Goal: Task Accomplishment & Management: Use online tool/utility

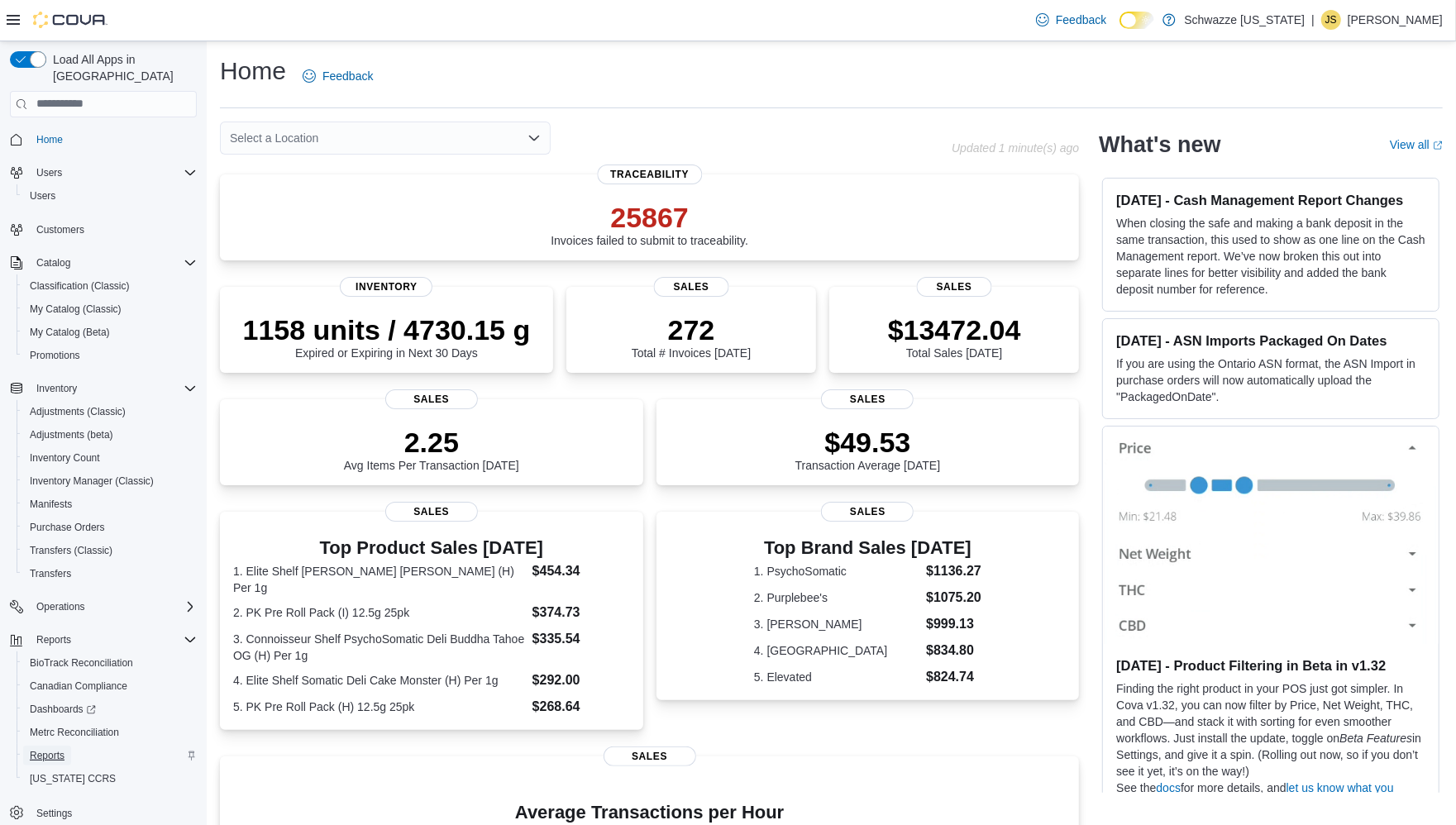
click at [53, 749] on span "Reports" at bounding box center [47, 756] width 35 height 14
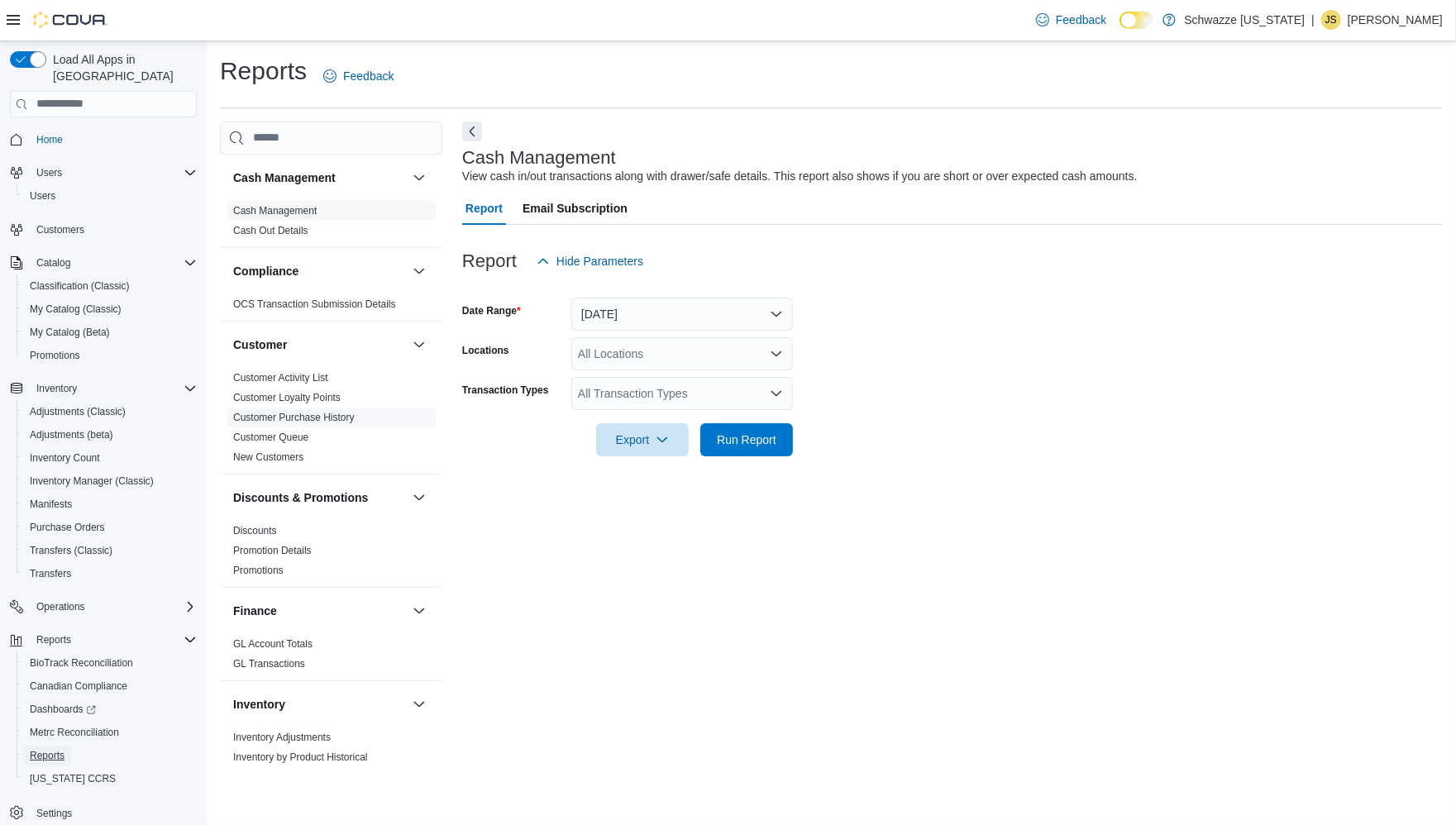
scroll to position [1045, 0]
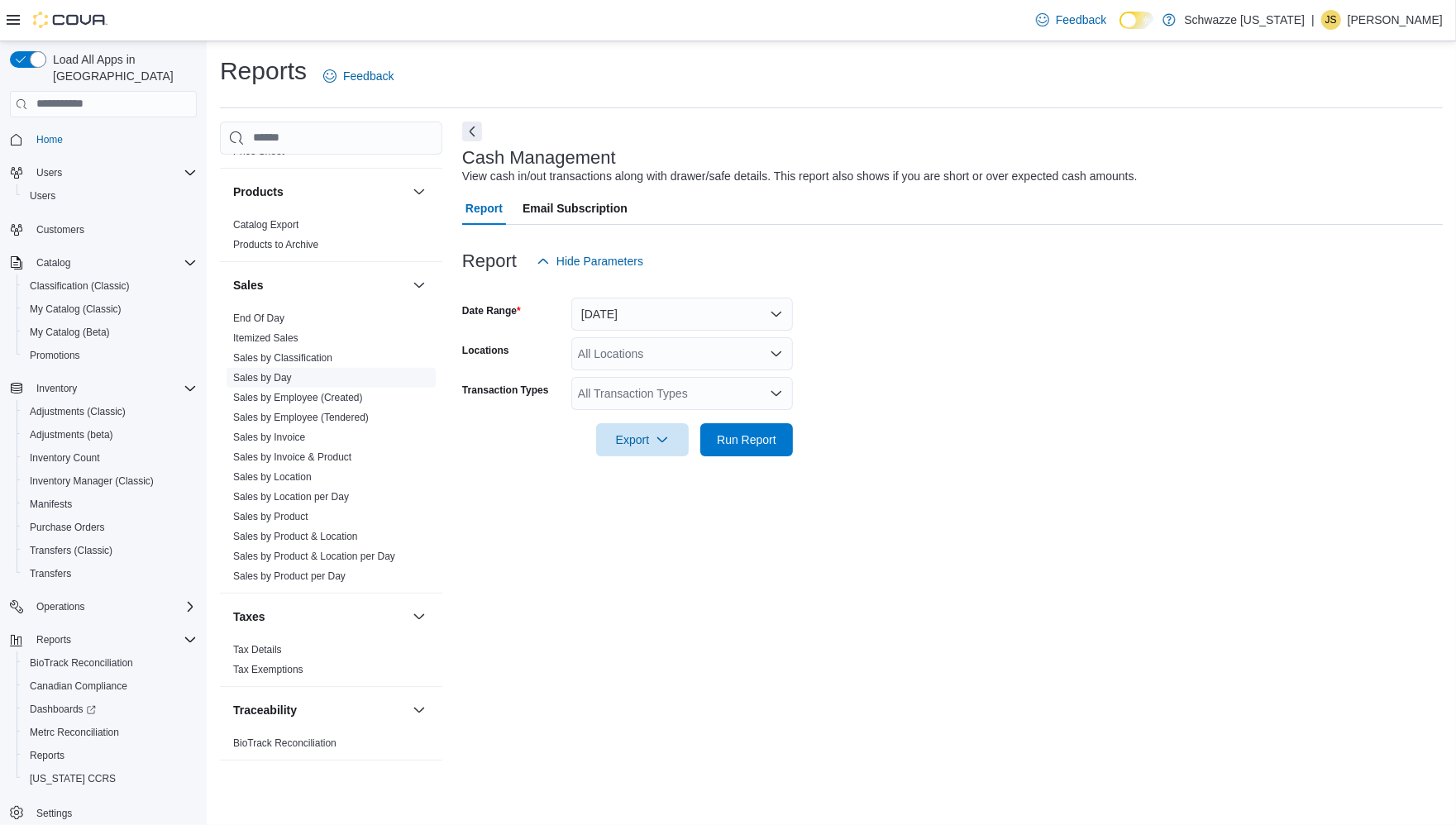
click at [284, 376] on link "Sales by Day" at bounding box center [262, 378] width 58 height 12
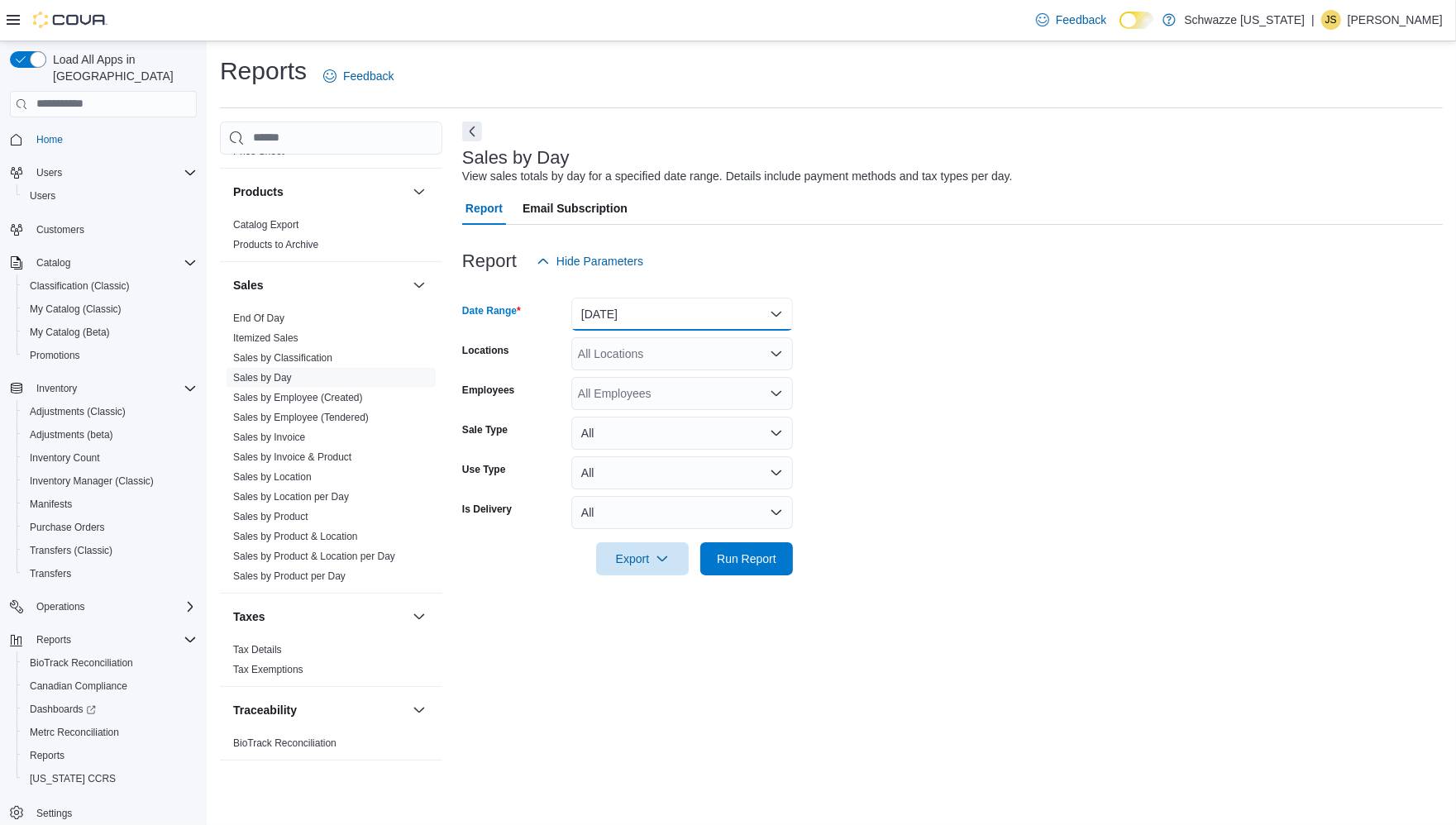
click at [600, 319] on button "Yesterday" at bounding box center [682, 313] width 222 height 33
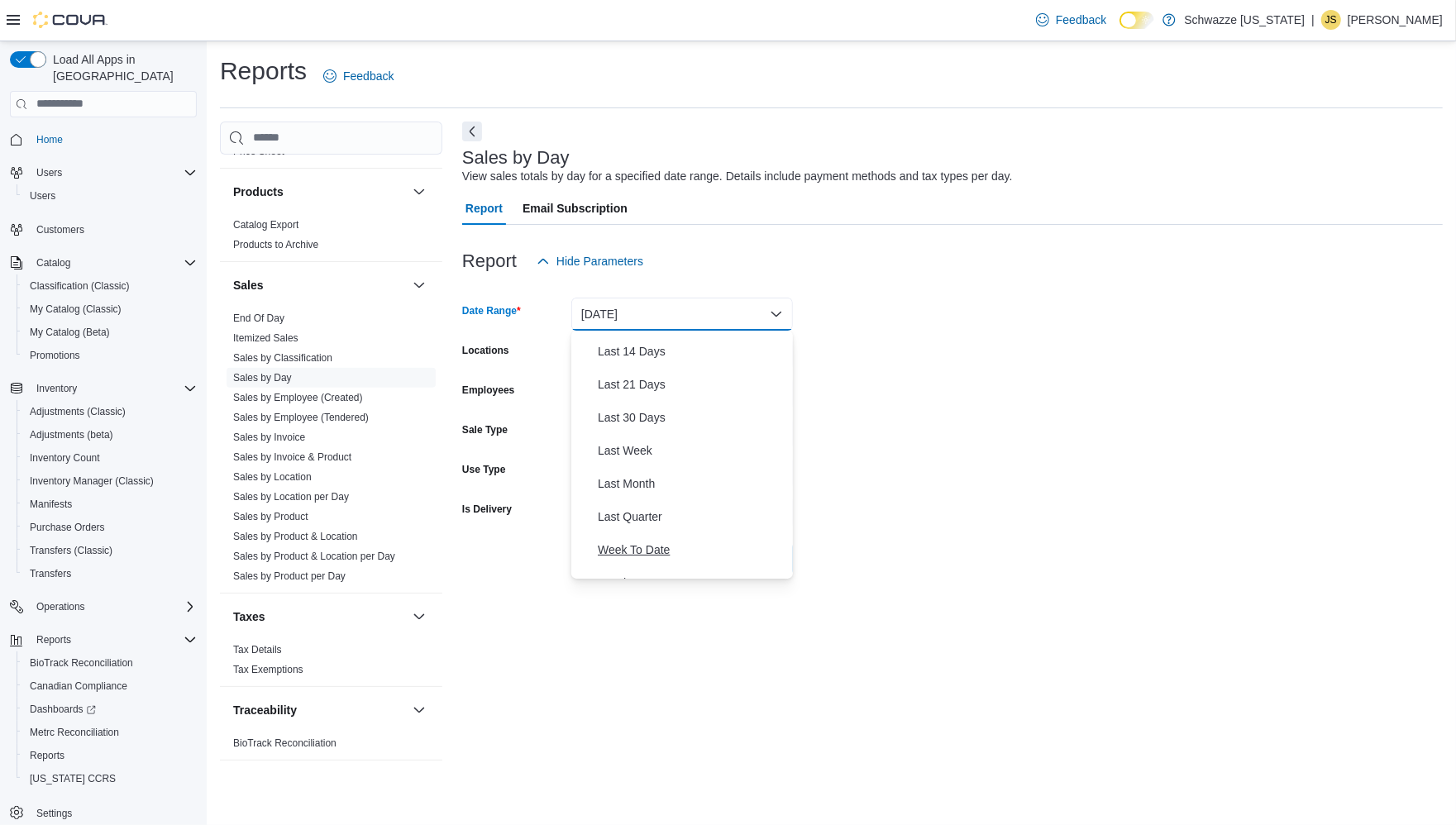
scroll to position [248, 0]
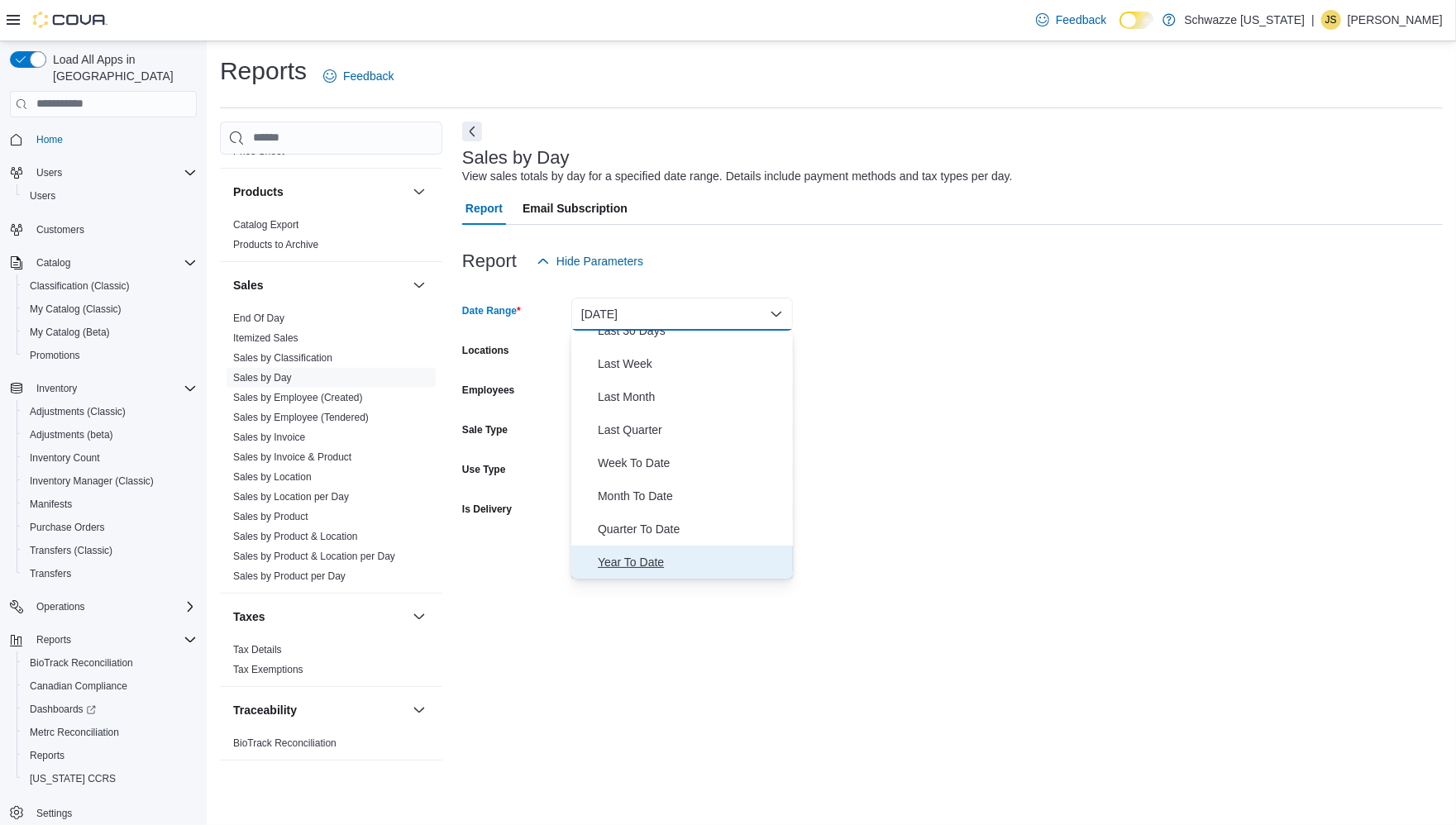
click at [644, 568] on span "Year To Date" at bounding box center [692, 562] width 189 height 19
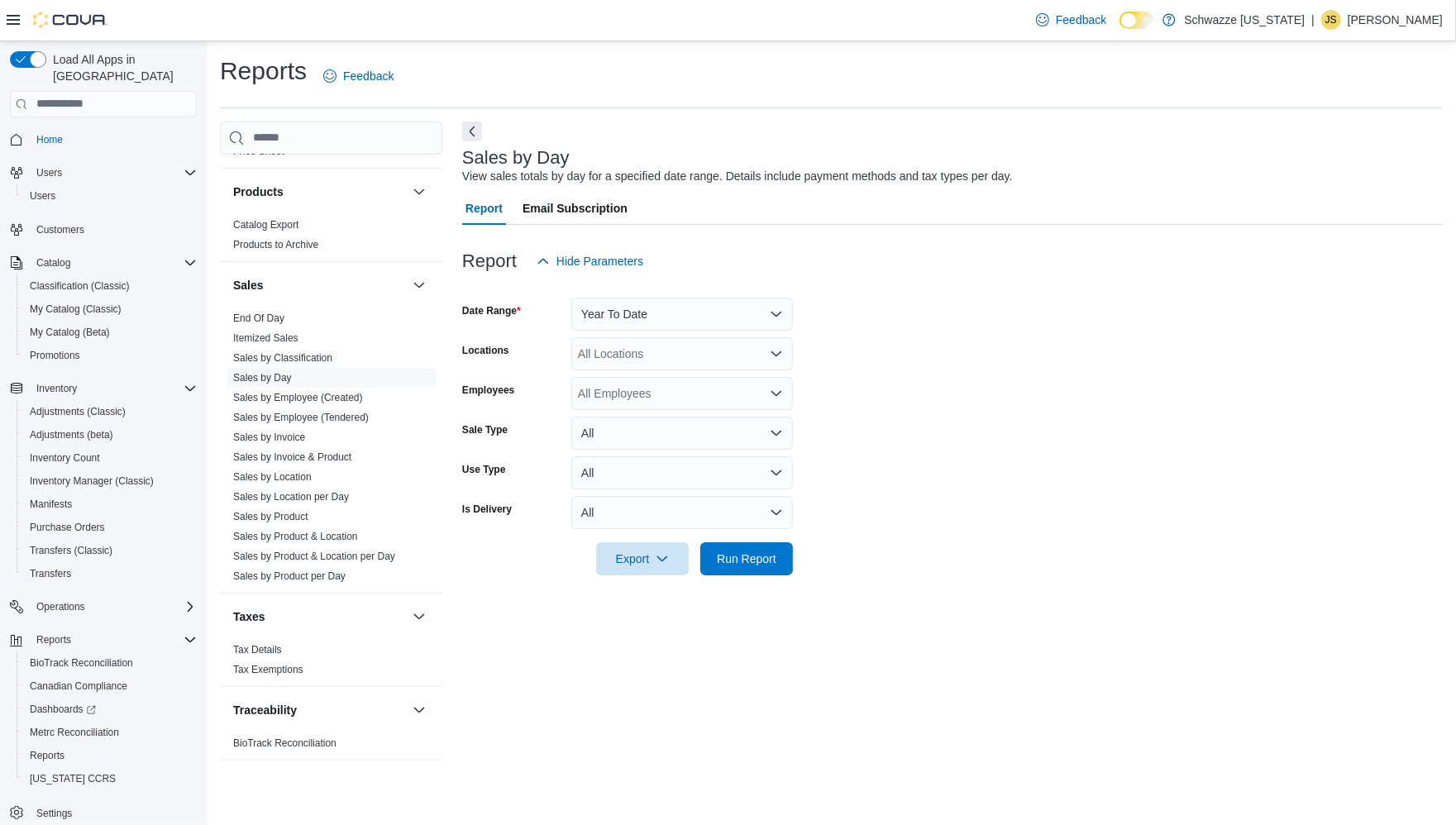
click at [955, 331] on form "Date Range Year To Date Locations All Locations Employees All Employees Sale Ty…" at bounding box center [952, 426] width 980 height 297
click at [736, 553] on span "Run Report" at bounding box center [746, 558] width 59 height 17
click at [662, 562] on icon "button" at bounding box center [662, 558] width 14 height 14
click at [646, 590] on span "Export to Excel" at bounding box center [645, 592] width 75 height 14
click at [739, 561] on span "Run Report" at bounding box center [746, 558] width 59 height 17
